Goal: Transaction & Acquisition: Book appointment/travel/reservation

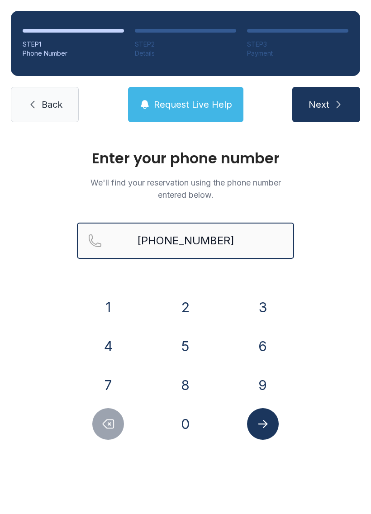
click at [178, 239] on input "[PHONE_NUMBER]" at bounding box center [185, 240] width 217 height 36
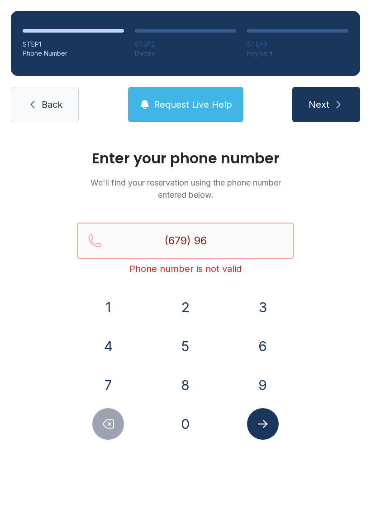
click at [224, 238] on input "(679) 96" at bounding box center [185, 240] width 217 height 36
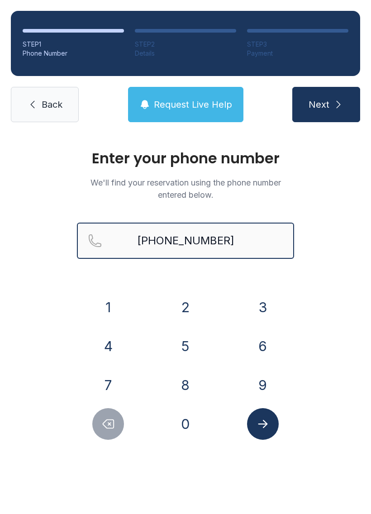
type input "[PHONE_NUMBER]"
click at [340, 99] on icon "submit" at bounding box center [338, 104] width 11 height 11
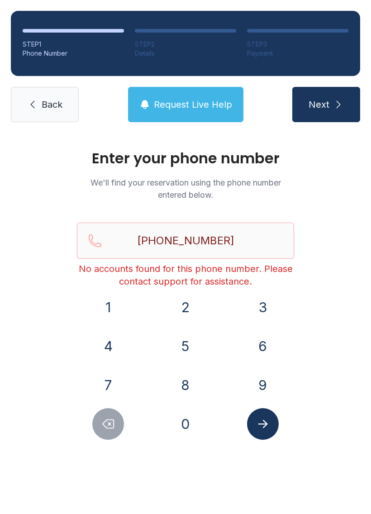
click at [50, 109] on span "Back" at bounding box center [52, 104] width 21 height 13
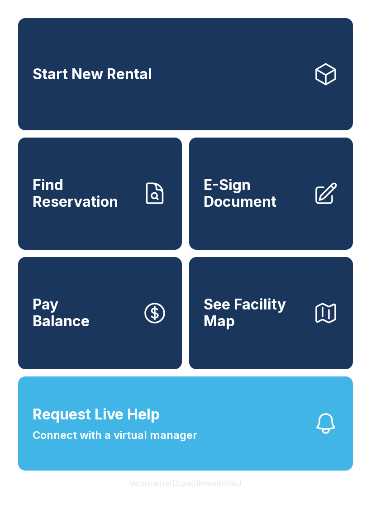
click at [295, 83] on link "Start New Rental" at bounding box center [185, 74] width 335 height 112
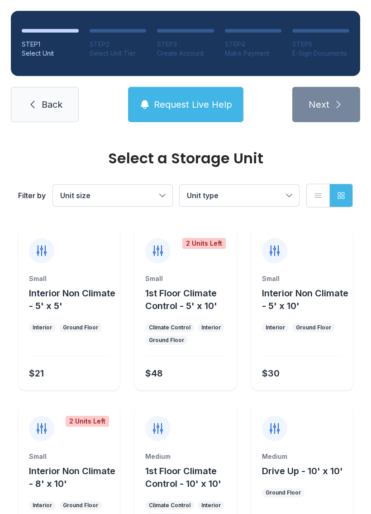
click at [144, 198] on span "Unit size" at bounding box center [108, 195] width 96 height 11
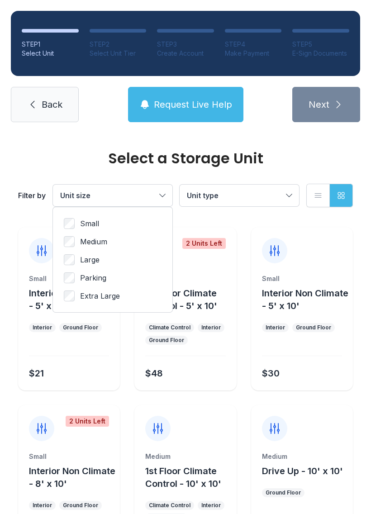
click at [276, 198] on span "Unit type" at bounding box center [235, 195] width 96 height 11
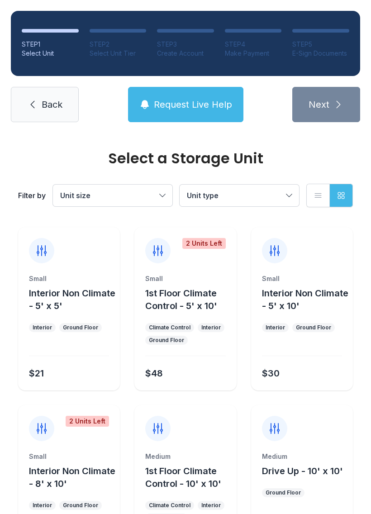
click at [56, 95] on link "Back" at bounding box center [45, 104] width 68 height 35
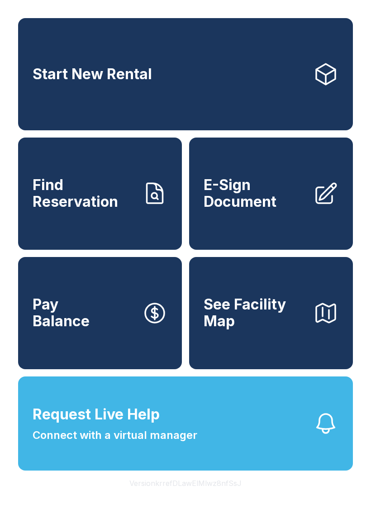
click at [178, 443] on span "Request Live Help Connect with a virtual manager" at bounding box center [115, 423] width 165 height 40
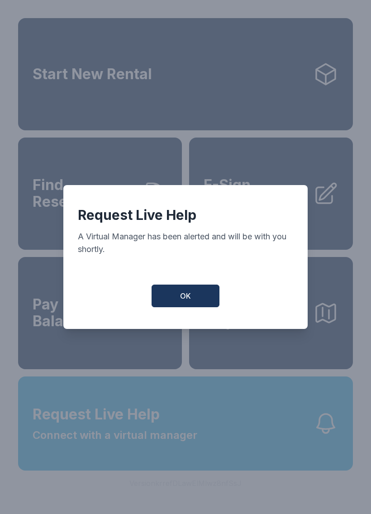
click at [177, 300] on button "OK" at bounding box center [185, 295] width 68 height 23
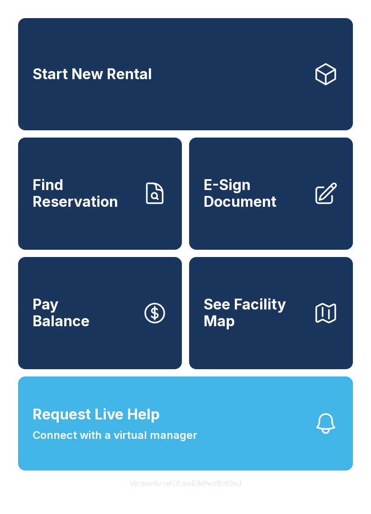
click at [260, 196] on span "E-Sign Document" at bounding box center [254, 193] width 102 height 33
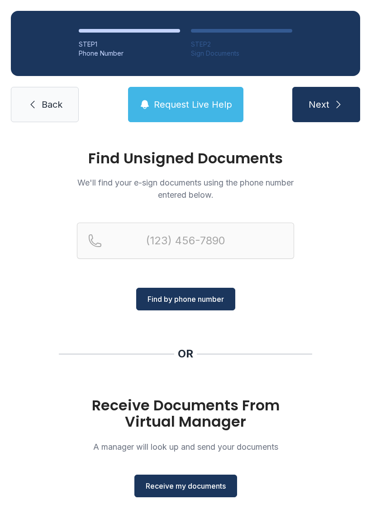
click at [203, 486] on span "Receive my documents" at bounding box center [186, 485] width 80 height 11
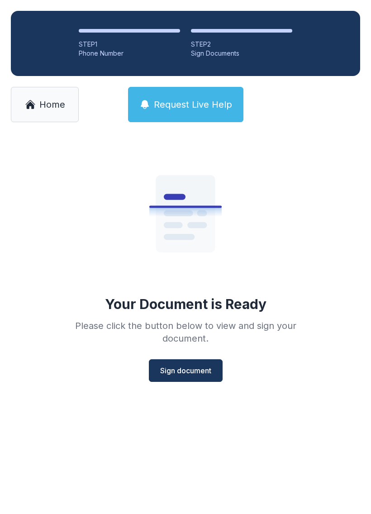
click at [192, 363] on button "Sign document" at bounding box center [186, 370] width 74 height 23
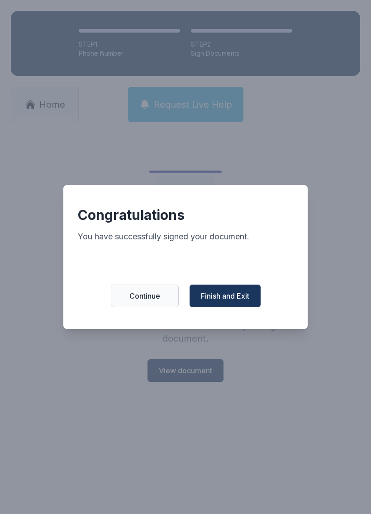
click at [236, 301] on span "Finish and Exit" at bounding box center [225, 295] width 48 height 11
